Goal: Navigation & Orientation: Find specific page/section

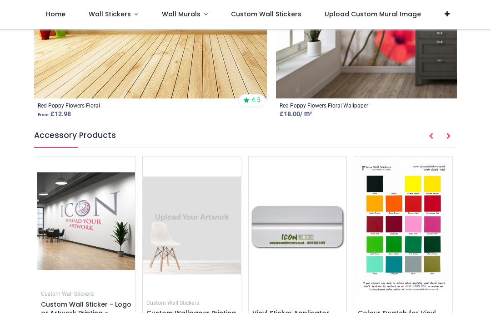
scroll to position [1276, 0]
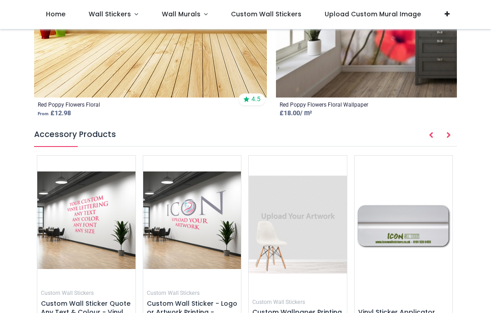
click at [434, 156] on img at bounding box center [403, 225] width 98 height 139
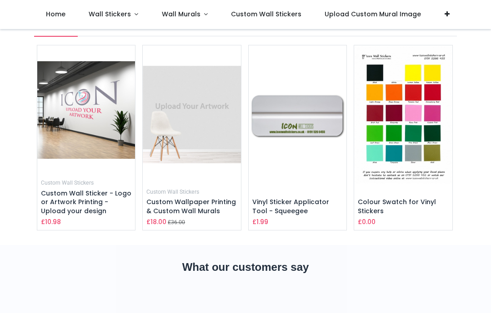
scroll to position [639, 0]
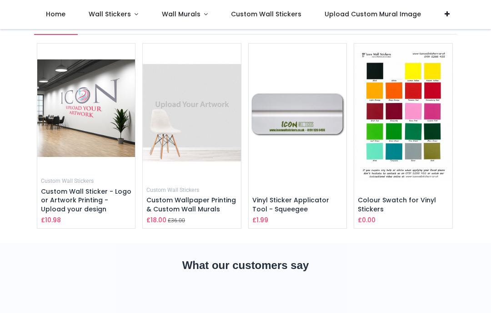
click at [434, 131] on img at bounding box center [403, 113] width 98 height 139
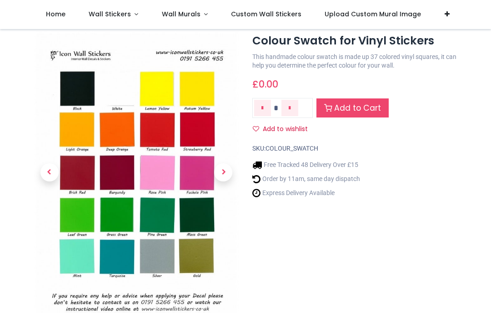
scroll to position [22, 0]
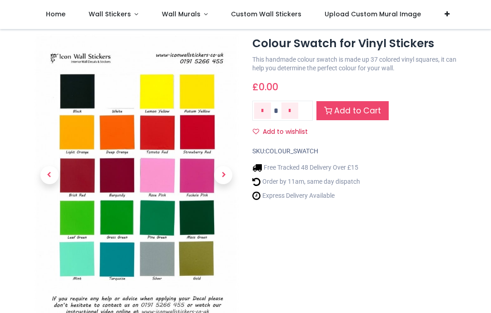
click at [199, 214] on img at bounding box center [136, 178] width 204 height 289
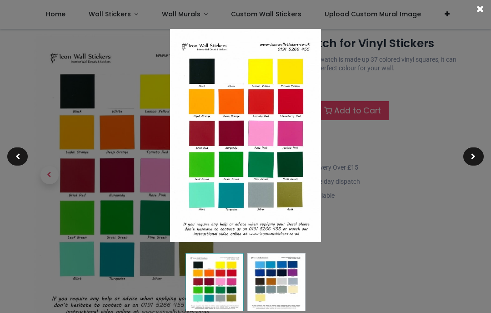
click at [295, 163] on img at bounding box center [245, 135] width 151 height 213
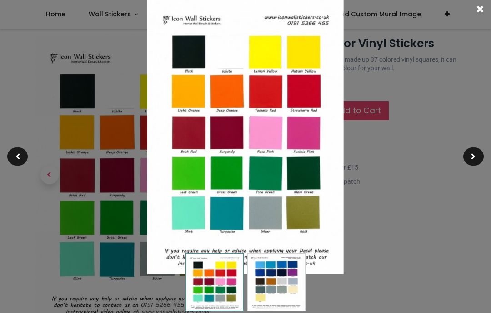
click at [429, 101] on div at bounding box center [245, 156] width 491 height 313
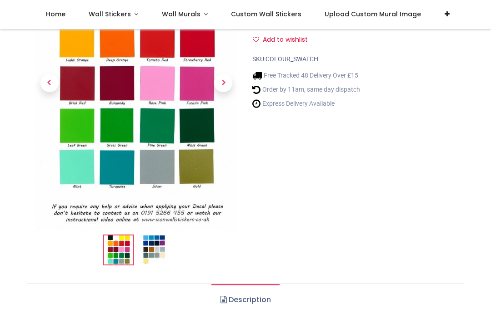
scroll to position [113, 0]
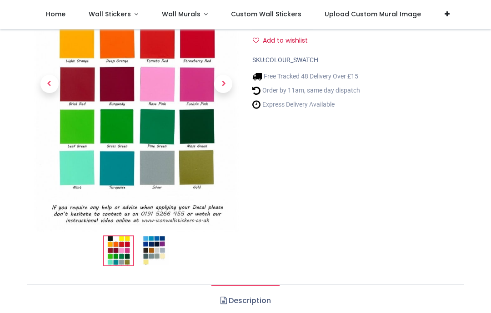
click at [190, 11] on span "Wall Murals" at bounding box center [181, 14] width 39 height 9
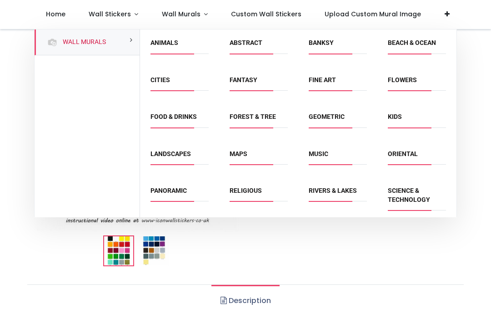
click at [412, 82] on link "Flowers" at bounding box center [401, 79] width 29 height 7
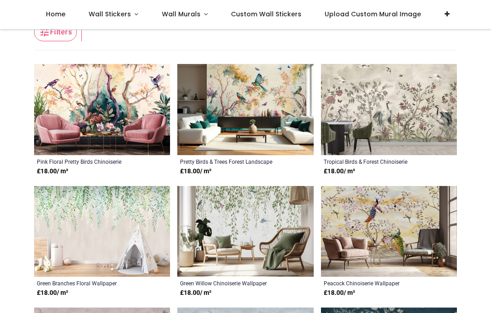
scroll to position [169, 0]
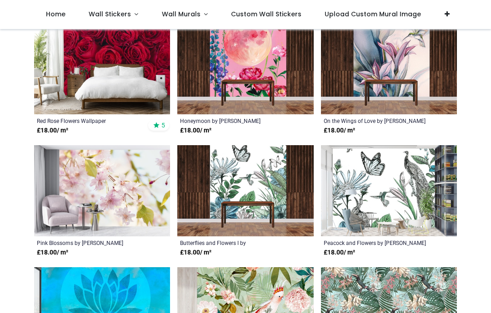
scroll to position [1559, 0]
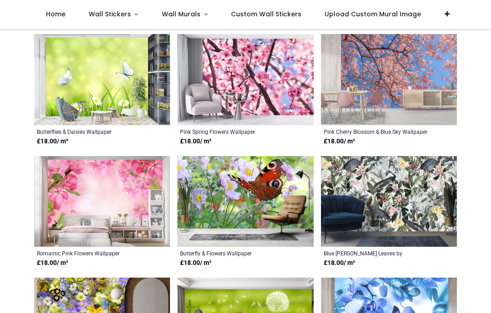
scroll to position [4259, 0]
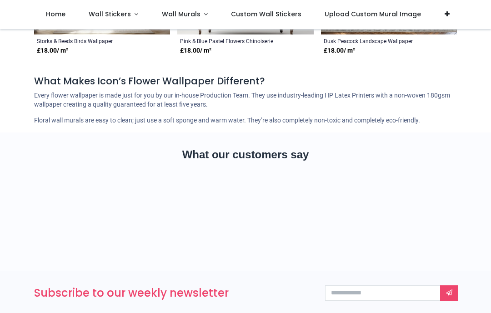
scroll to position [5698, 0]
